Goal: Task Accomplishment & Management: Manage account settings

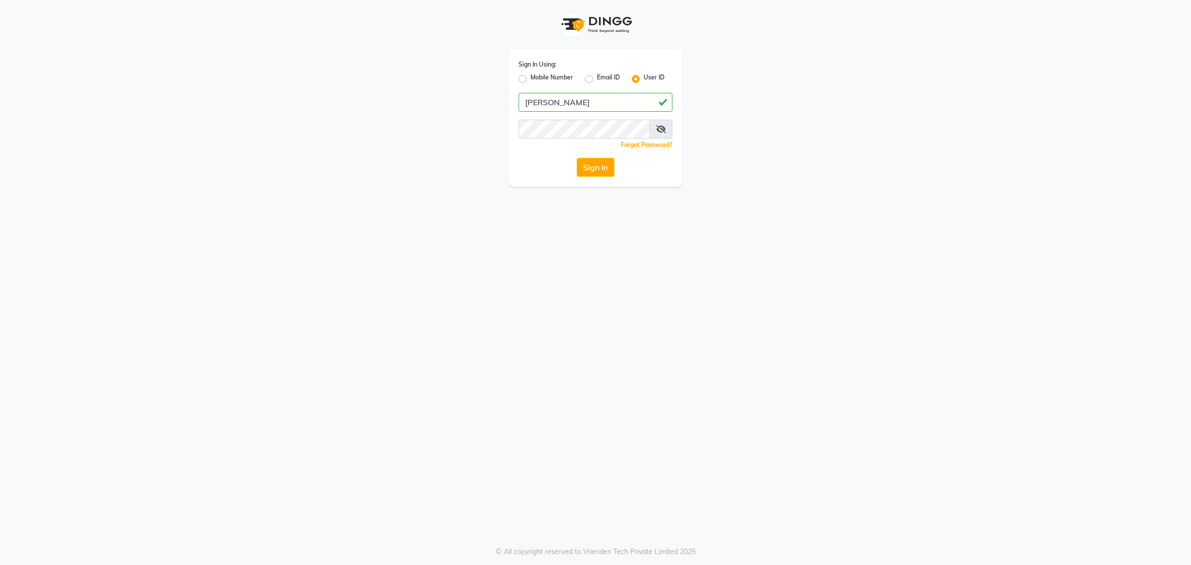
type input "[PERSON_NAME]"
click at [577, 158] on button "Sign In" at bounding box center [596, 167] width 38 height 19
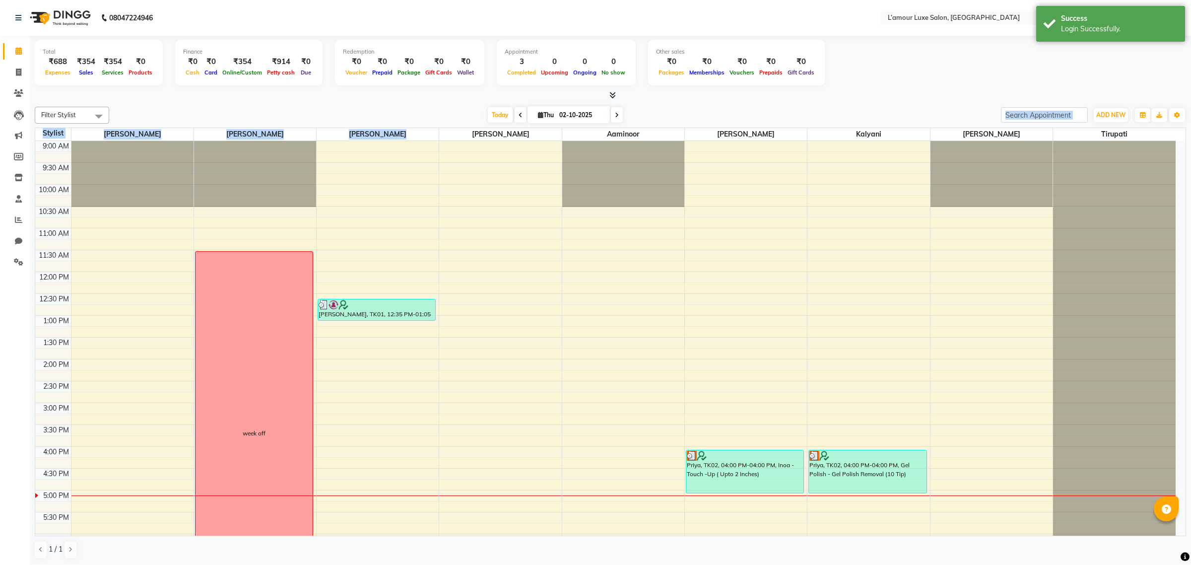
click at [741, 117] on div "Filter Stylist Select All [PERSON_NAME] [PERSON_NAME] [PERSON_NAME] Aaminoor [P…" at bounding box center [610, 333] width 1151 height 460
click at [741, 117] on div "[DATE] [DATE]" at bounding box center [555, 115] width 882 height 15
